Goal: Book appointment/travel/reservation

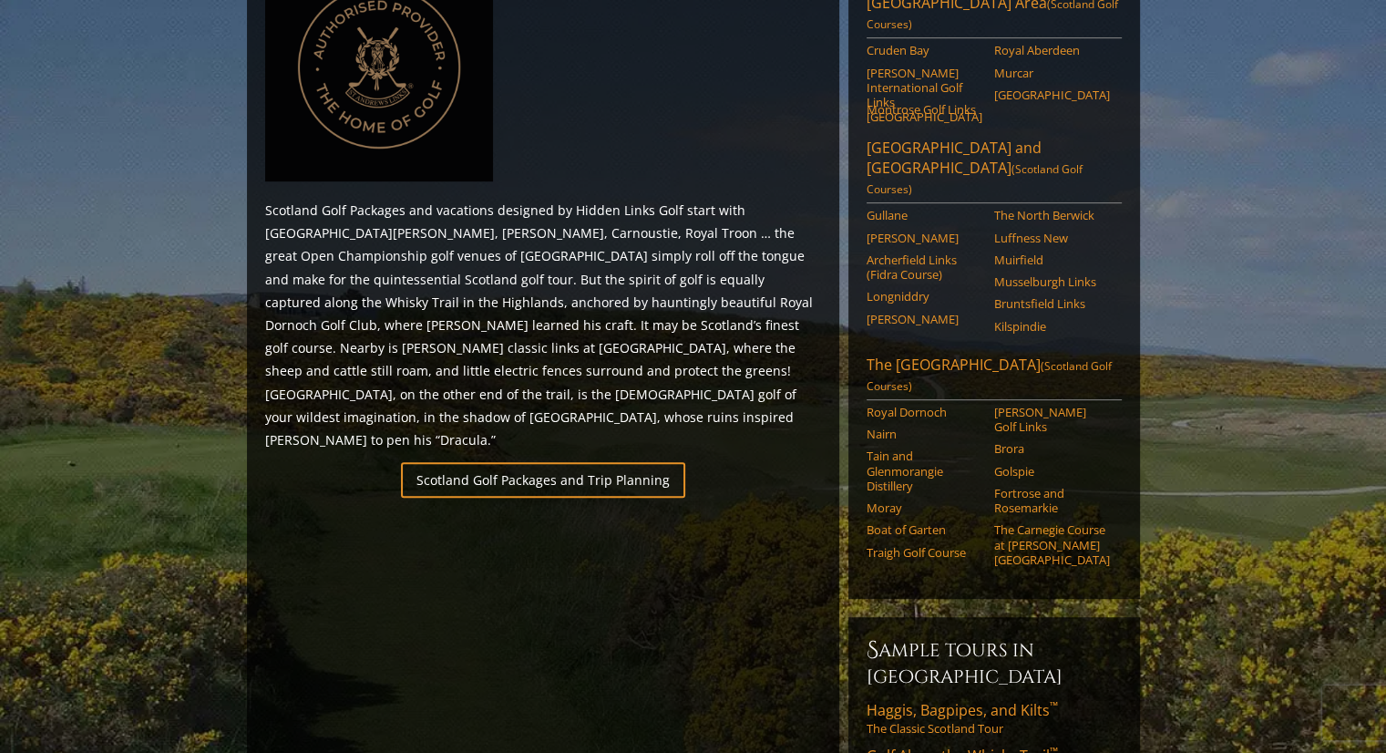
scroll to position [1093, 0]
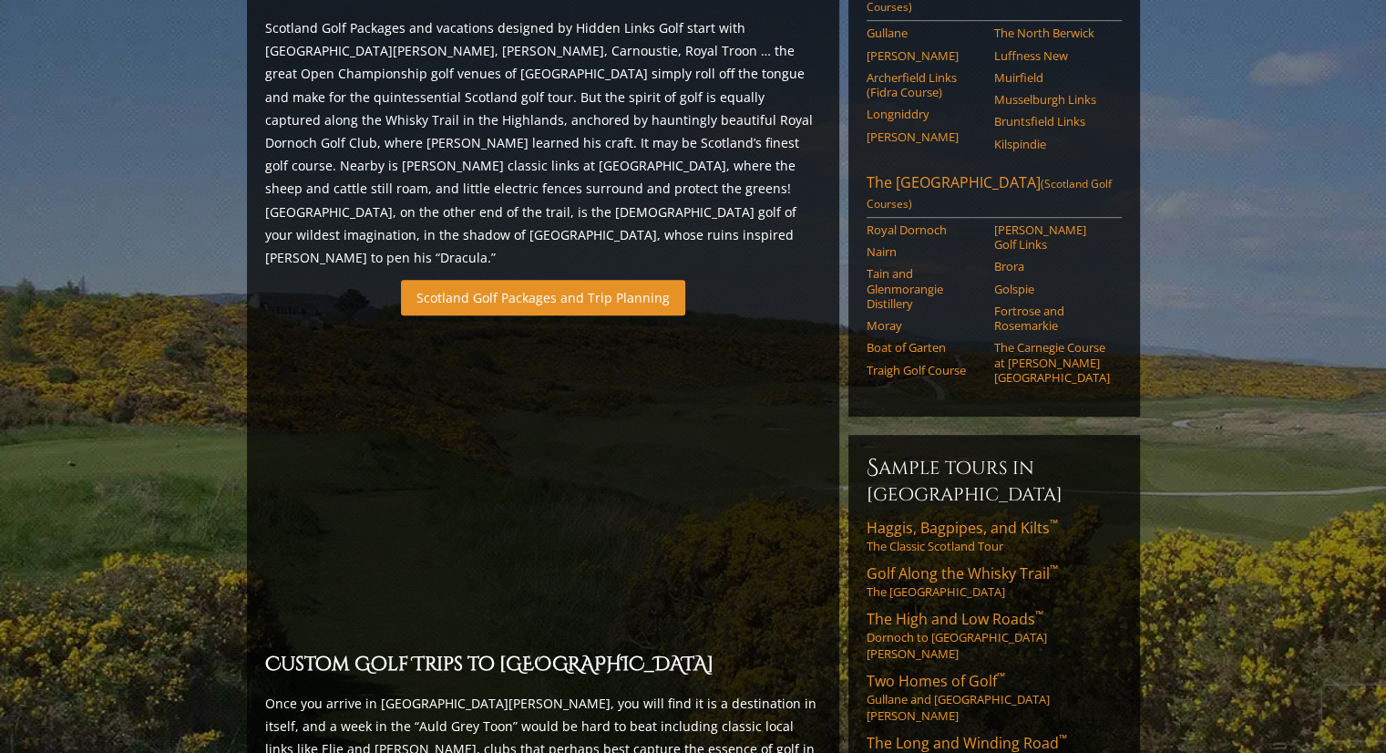
click at [521, 280] on link "Scotland Golf Packages and Trip Planning" at bounding box center [543, 298] width 284 height 36
